Goal: Find specific fact: Find specific fact

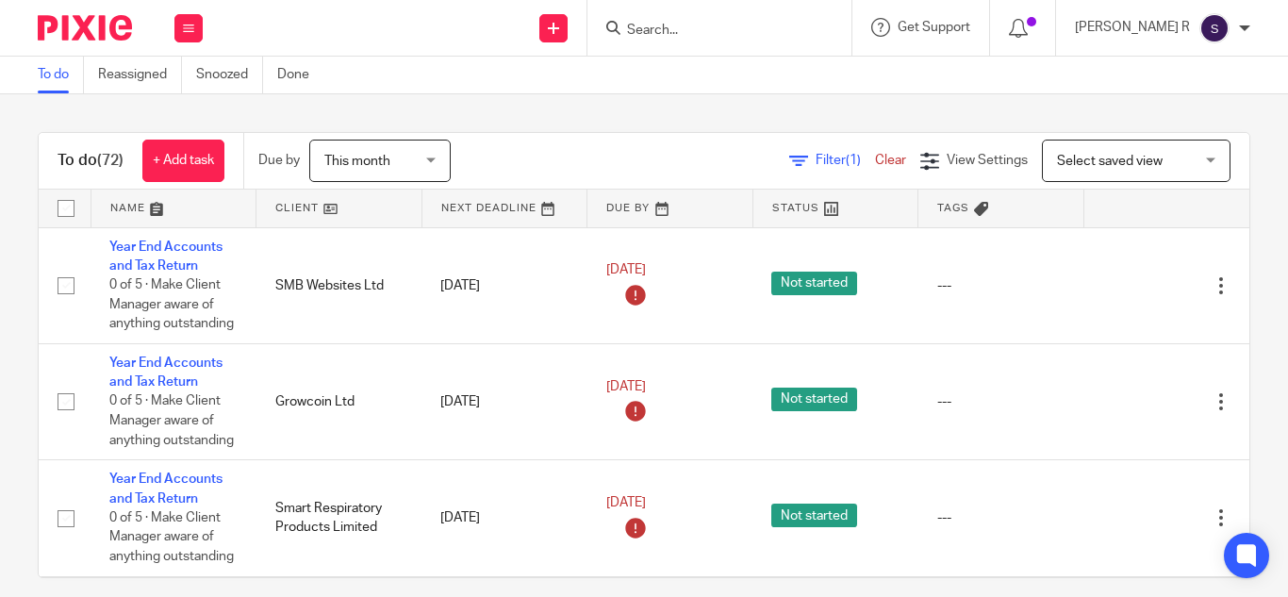
click at [709, 24] on input "Search" at bounding box center [710, 31] width 170 height 17
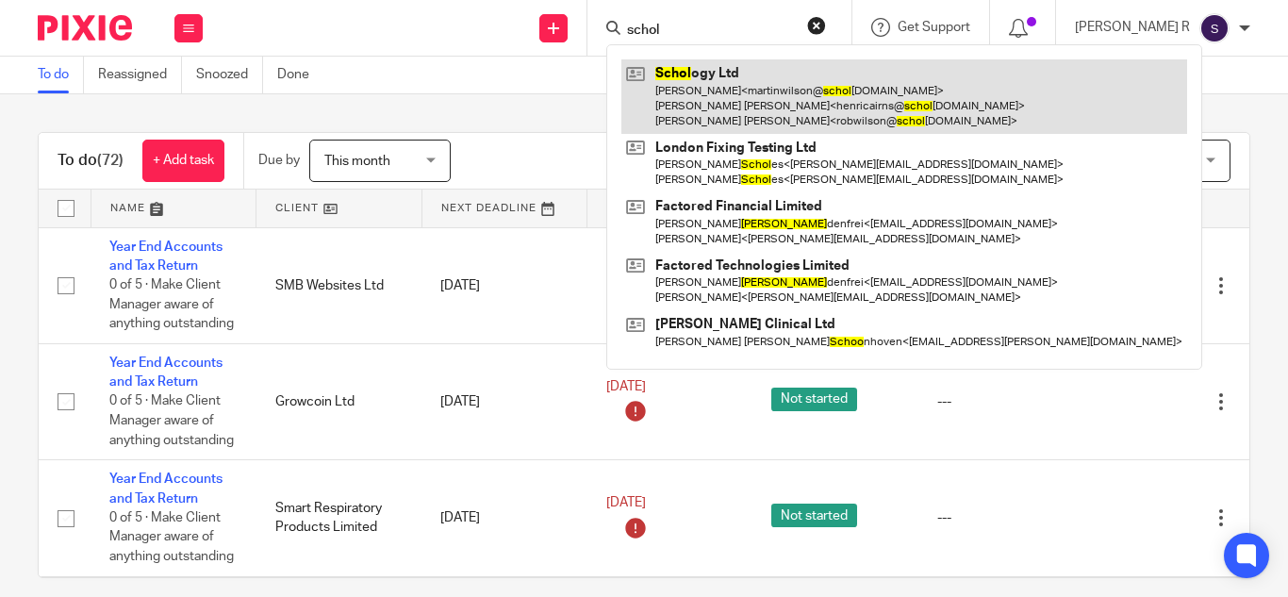
type input "schol"
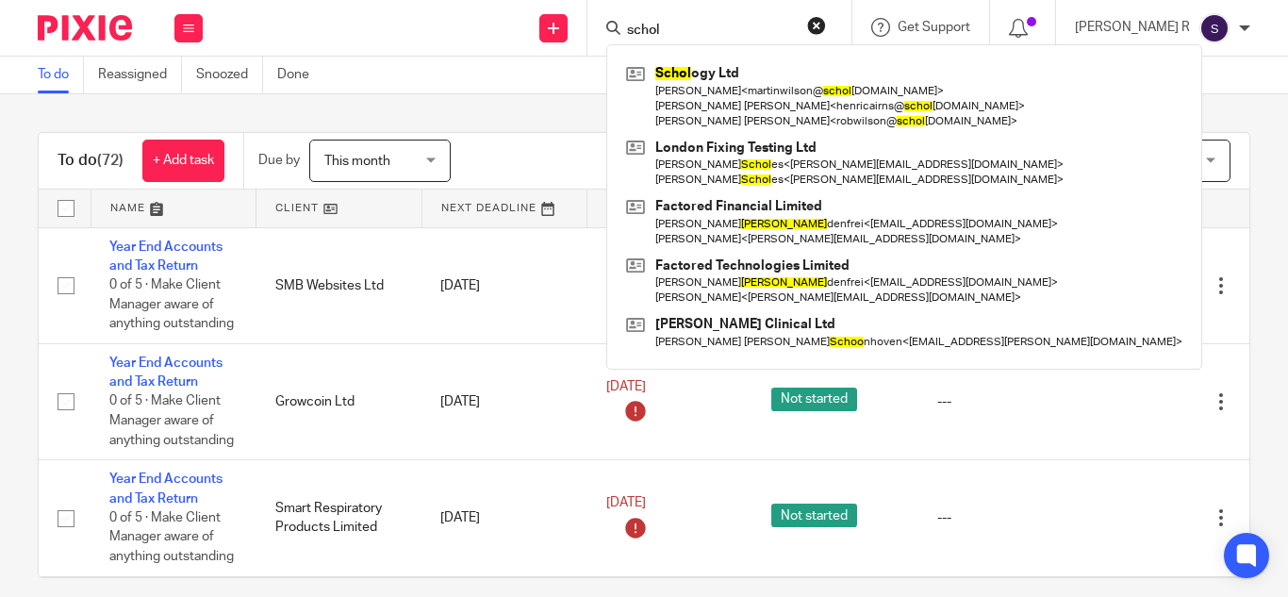
drag, startPoint x: 542, startPoint y: 99, endPoint x: 582, endPoint y: 87, distance: 41.4
click at [554, 99] on div "To do (72) + Add task Due by This month This month [DATE] [DATE] This week Next…" at bounding box center [644, 345] width 1288 height 502
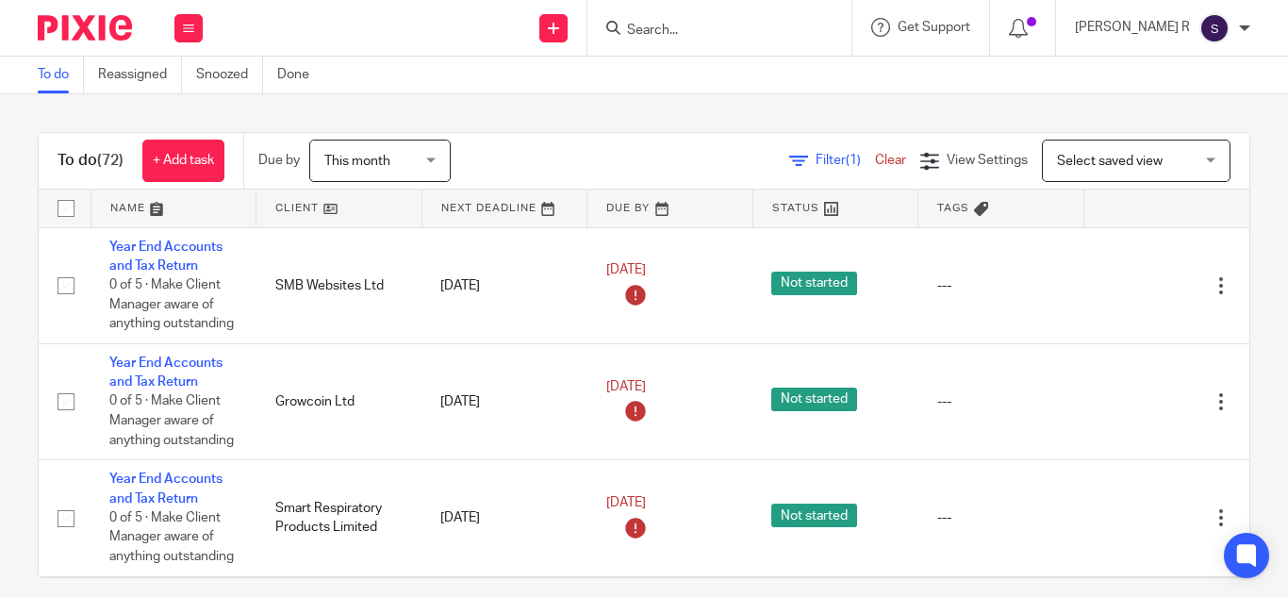
click at [1226, 32] on img at bounding box center [1214, 28] width 30 height 30
click at [1172, 73] on span "My profile" at bounding box center [1170, 75] width 58 height 13
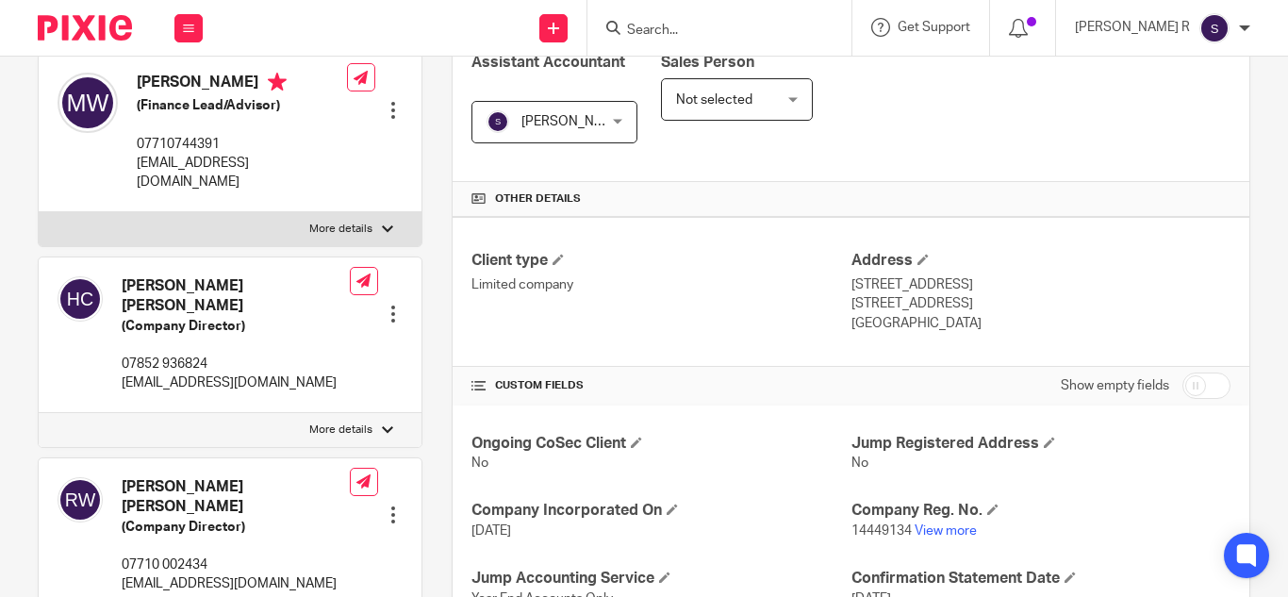
scroll to position [340, 0]
click at [740, 26] on input "Search" at bounding box center [710, 31] width 170 height 17
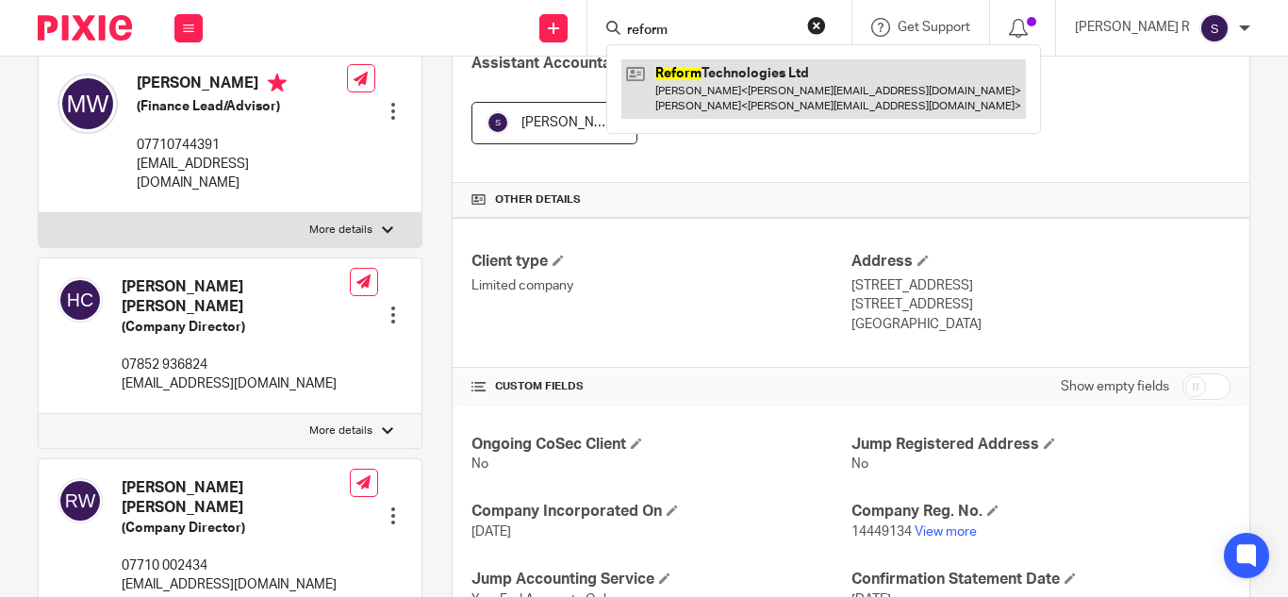
type input "reform"
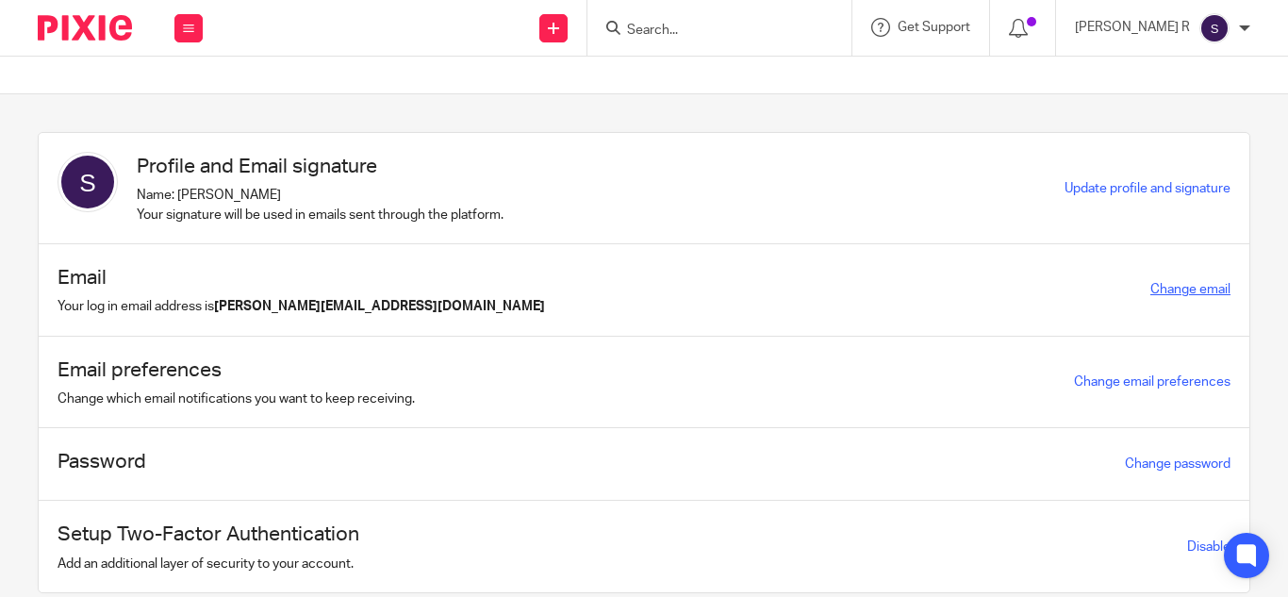
click at [1159, 292] on link "Change email" at bounding box center [1190, 289] width 80 height 13
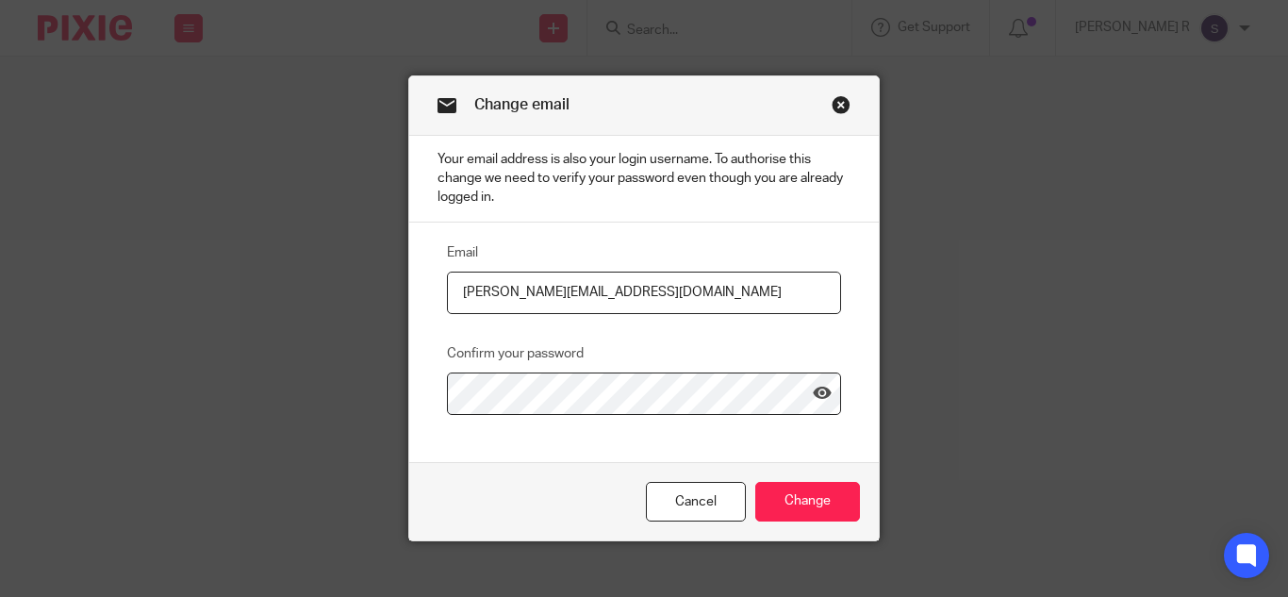
click at [831, 106] on link "Close this dialog window" at bounding box center [840, 107] width 19 height 25
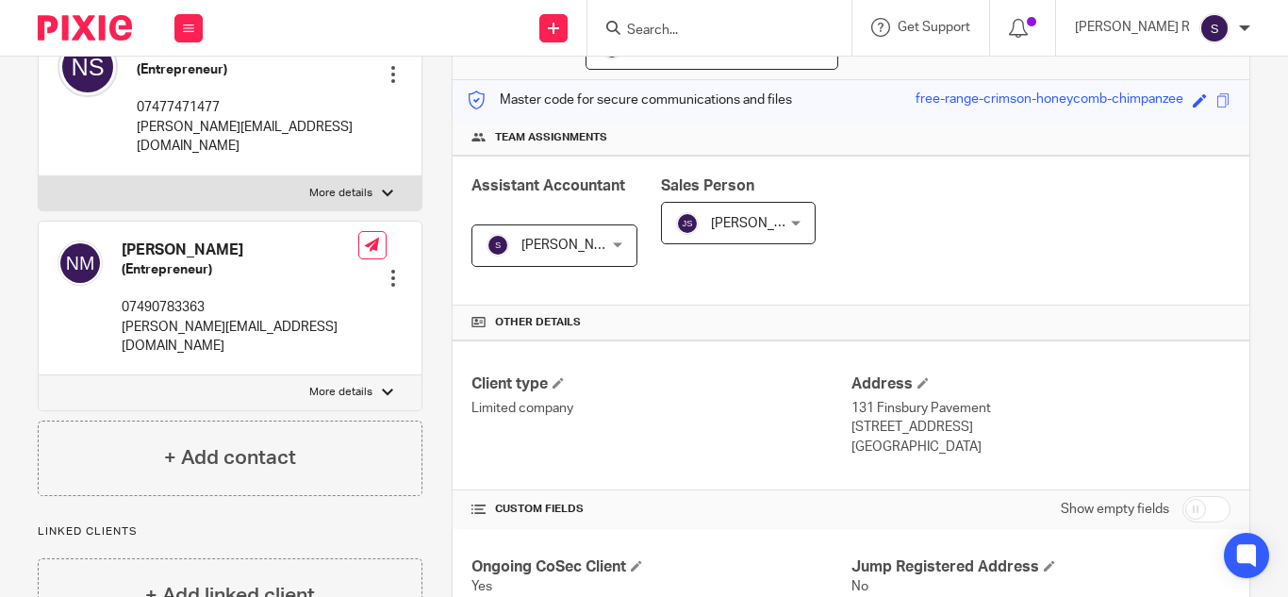
scroll to position [660, 0]
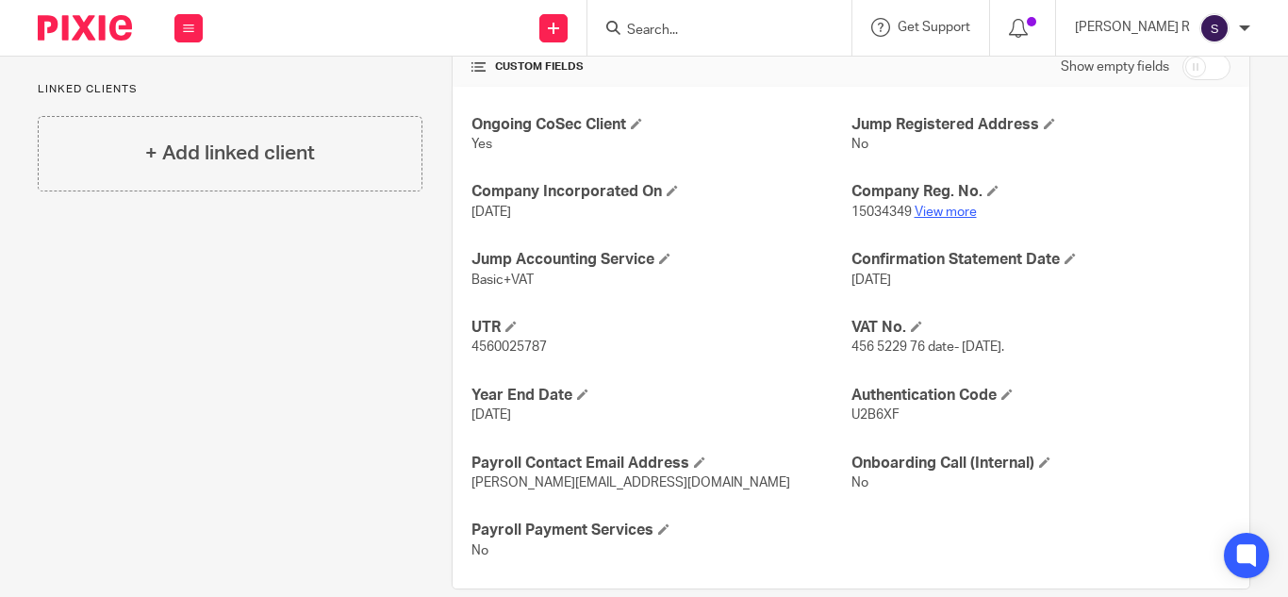
click at [947, 208] on link "View more" at bounding box center [945, 211] width 62 height 13
click at [566, 320] on h4 "UTR" at bounding box center [660, 328] width 379 height 20
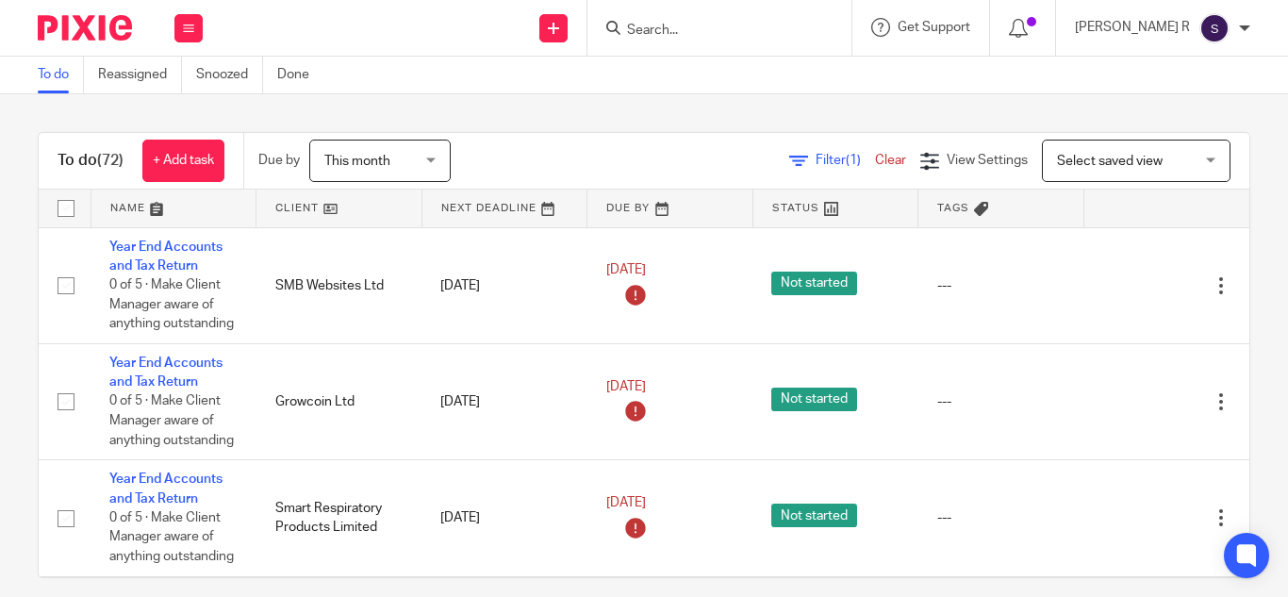
click at [717, 41] on div at bounding box center [719, 28] width 264 height 56
click at [713, 31] on input "Search" at bounding box center [710, 31] width 170 height 17
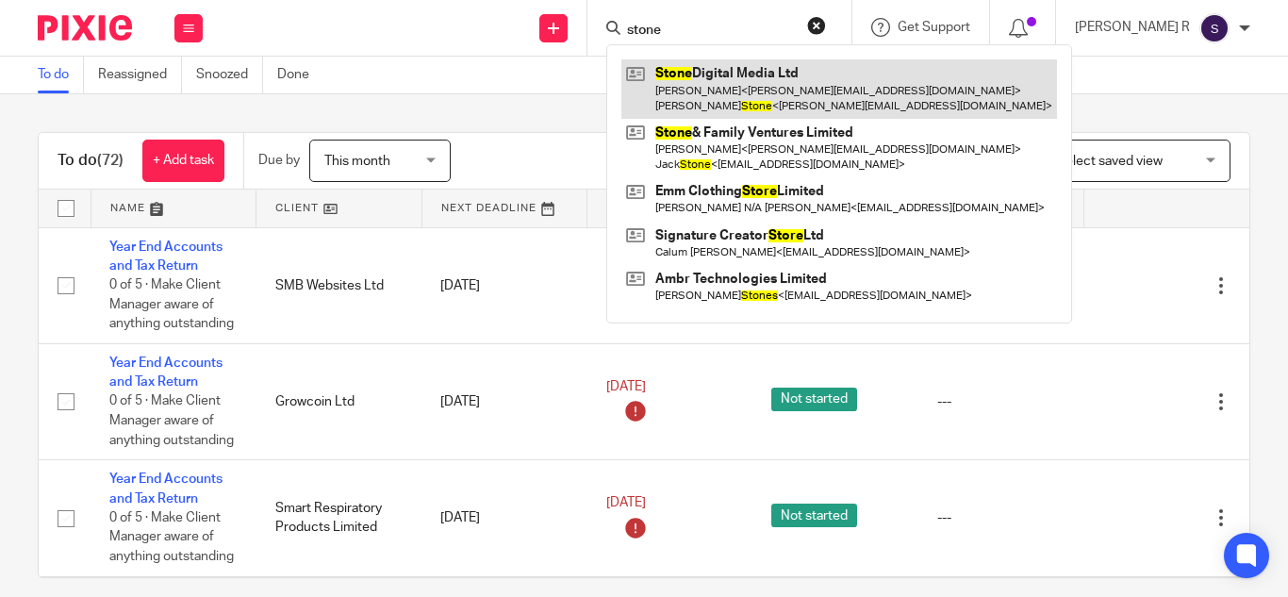
type input "stone"
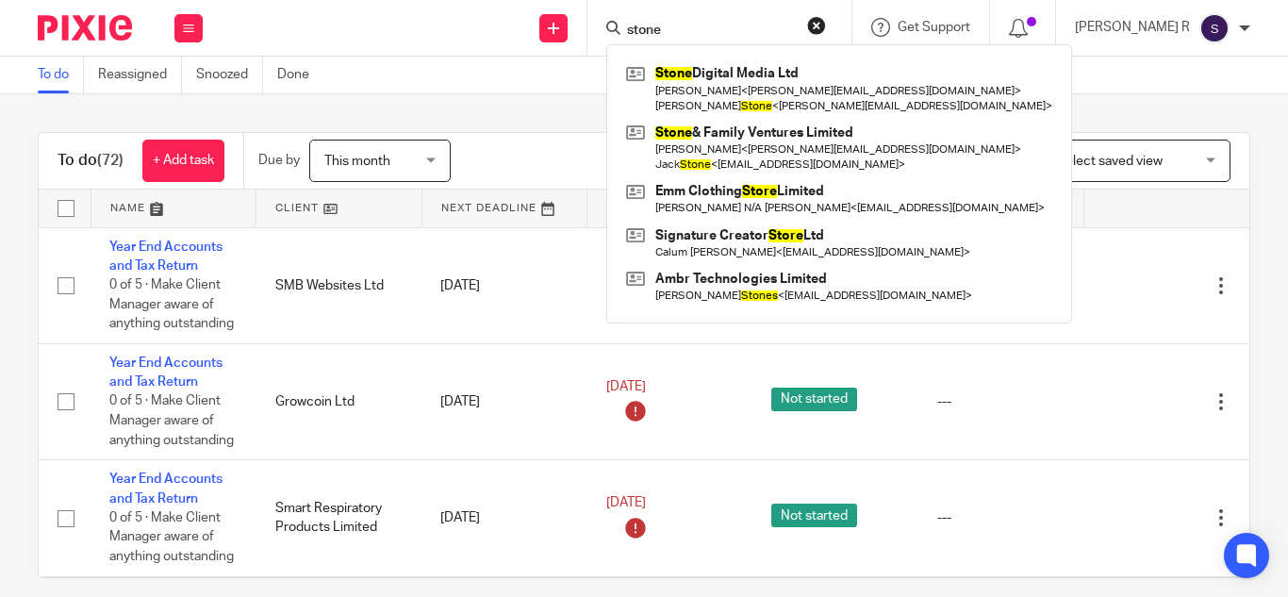
drag, startPoint x: 566, startPoint y: 97, endPoint x: 610, endPoint y: 58, distance: 58.1
click at [569, 97] on div "To do (72) + Add task Due by This month This month [DATE] [DATE] This week Next…" at bounding box center [644, 345] width 1288 height 502
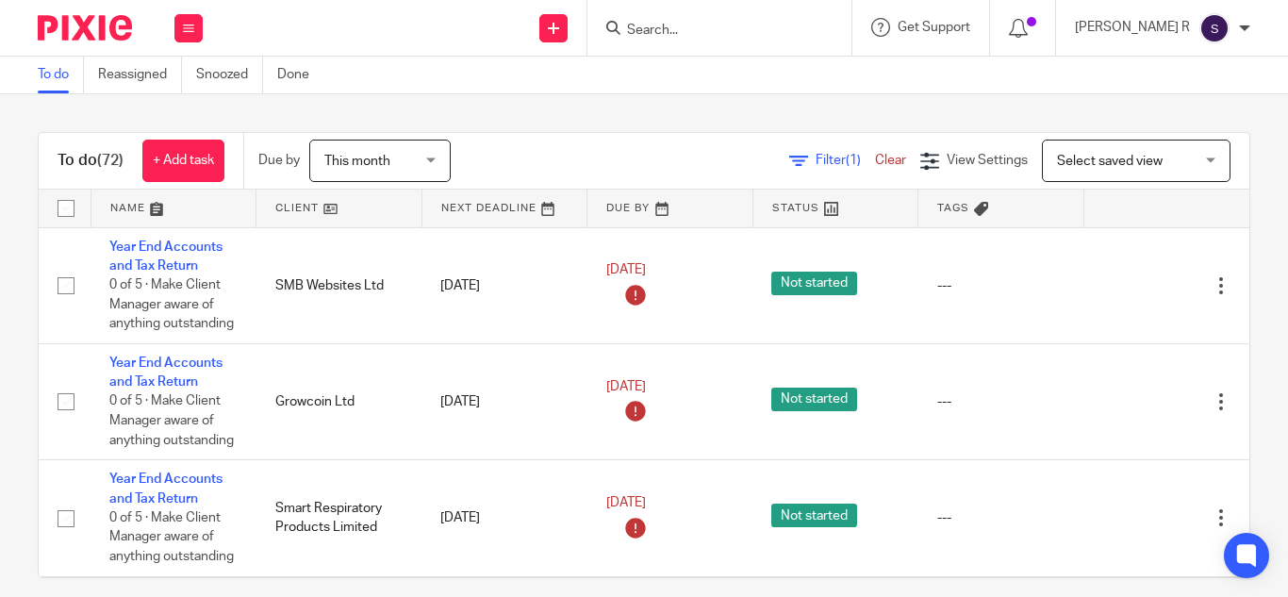
click at [714, 41] on div at bounding box center [719, 28] width 264 height 56
click at [704, 29] on input "Search" at bounding box center [710, 31] width 170 height 17
type input "f"
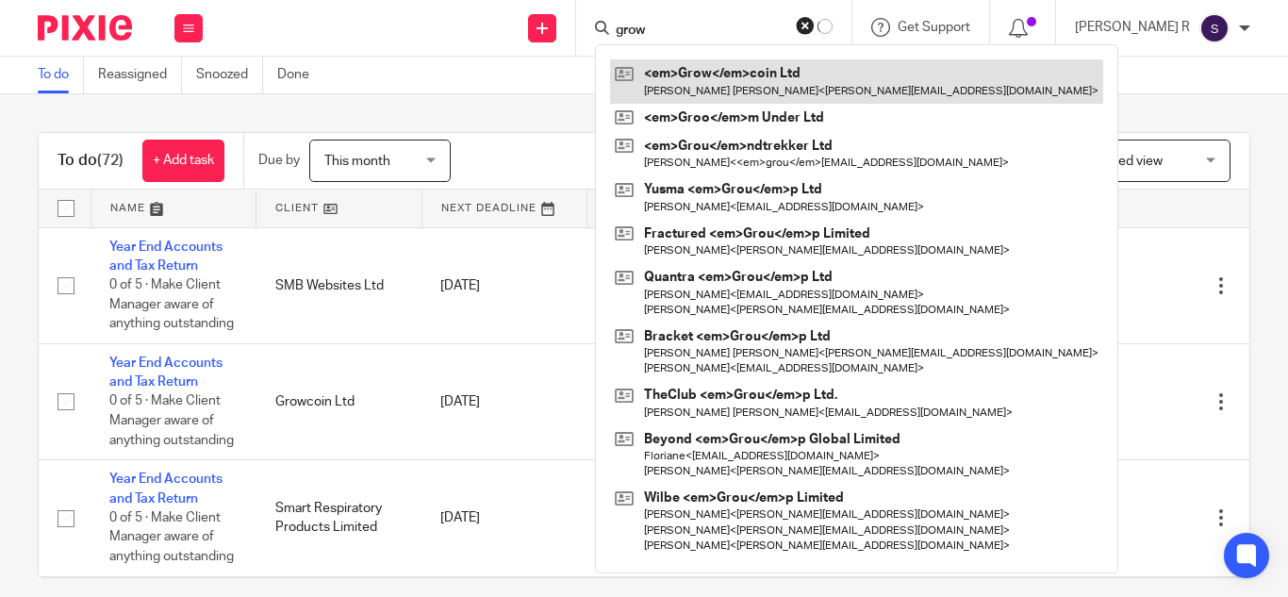
type input "grow"
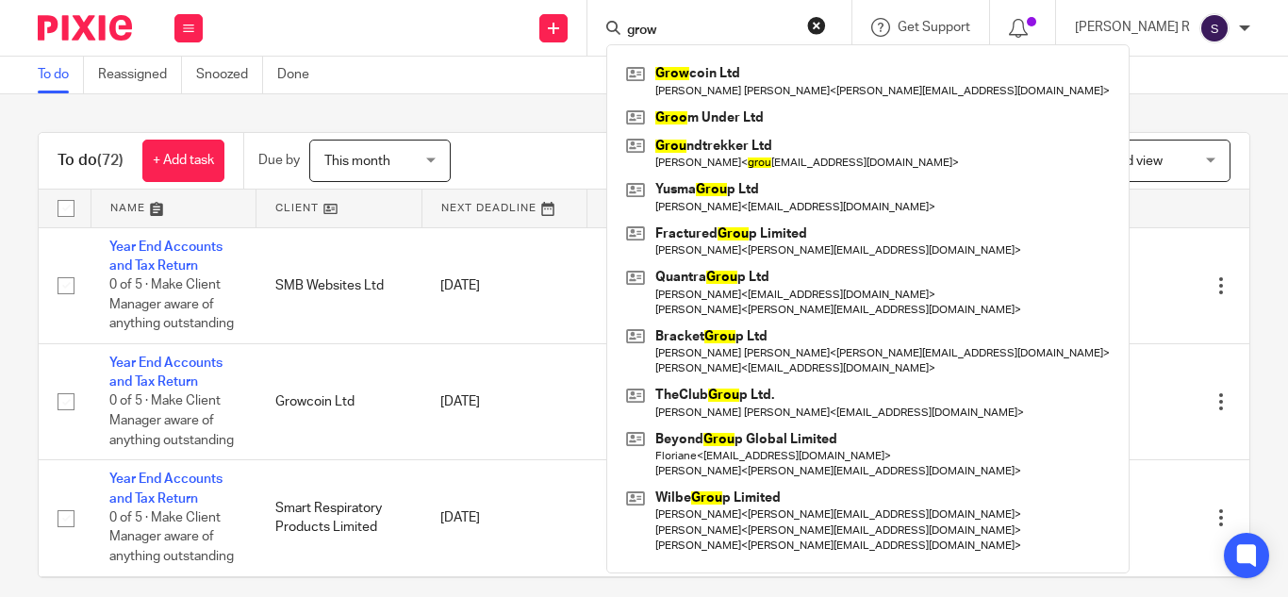
drag, startPoint x: 597, startPoint y: 102, endPoint x: 923, endPoint y: 2, distance: 341.1
click at [615, 101] on div "To do (72) + Add task Due by This month This month [DATE] [DATE] This week Next…" at bounding box center [644, 345] width 1288 height 502
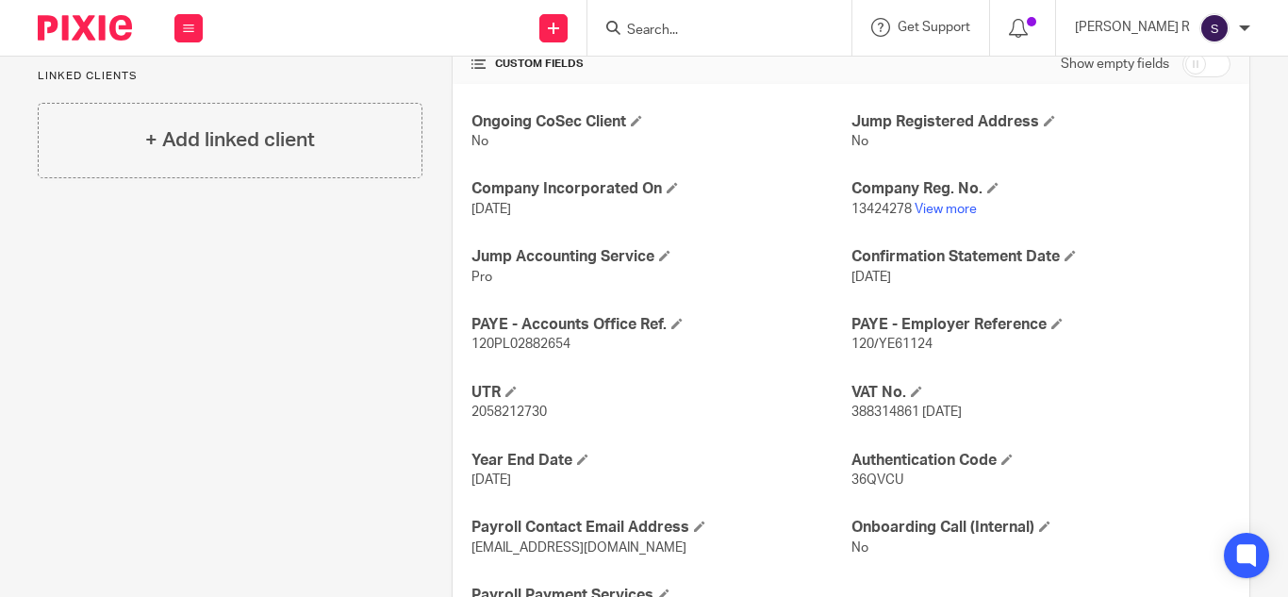
scroll to position [754, 0]
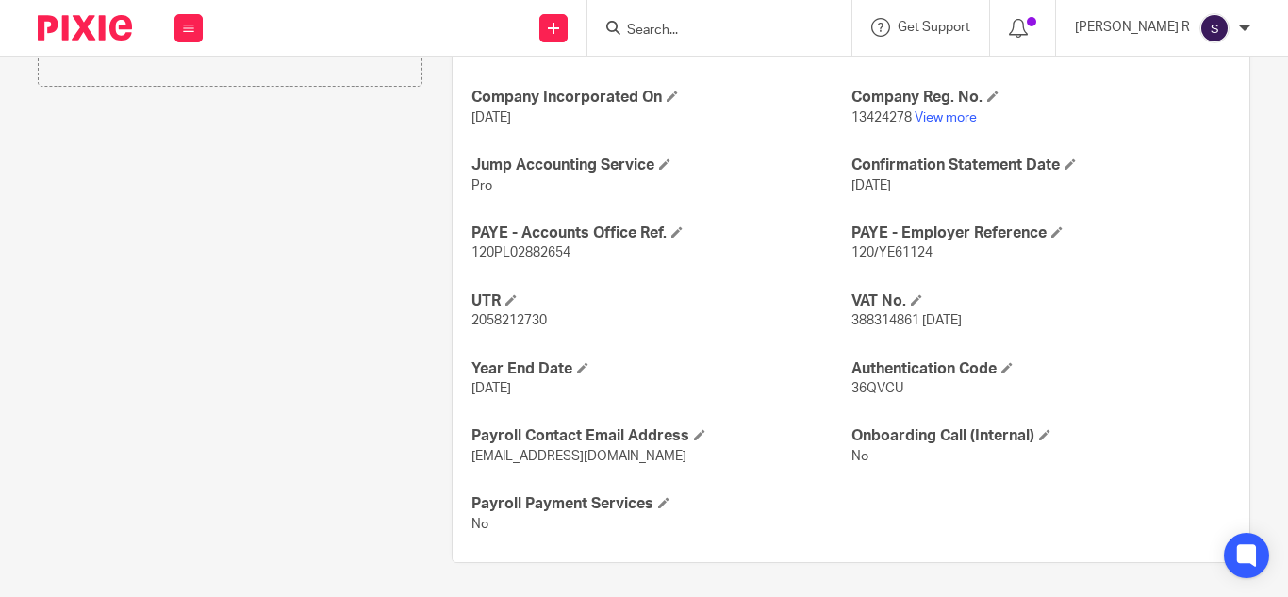
click at [895, 257] on span "120/YE61124" at bounding box center [891, 252] width 81 height 13
click at [895, 254] on span "120/YE61124" at bounding box center [891, 252] width 81 height 13
copy p "120/YE61124"
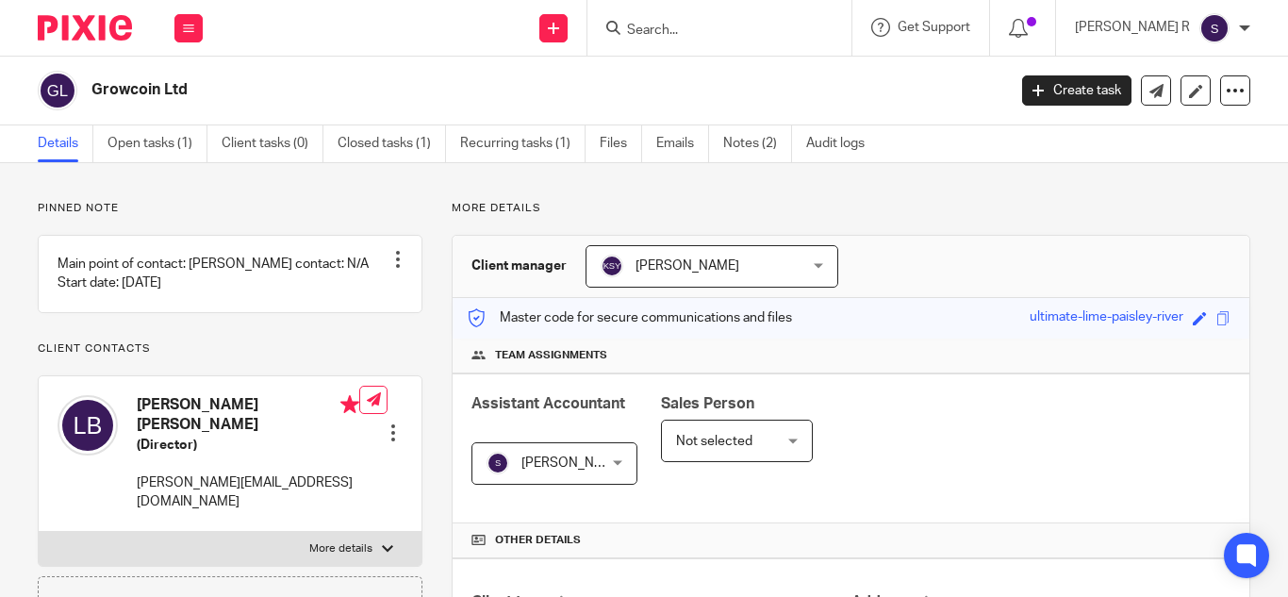
scroll to position [622, 0]
